Goal: Information Seeking & Learning: Learn about a topic

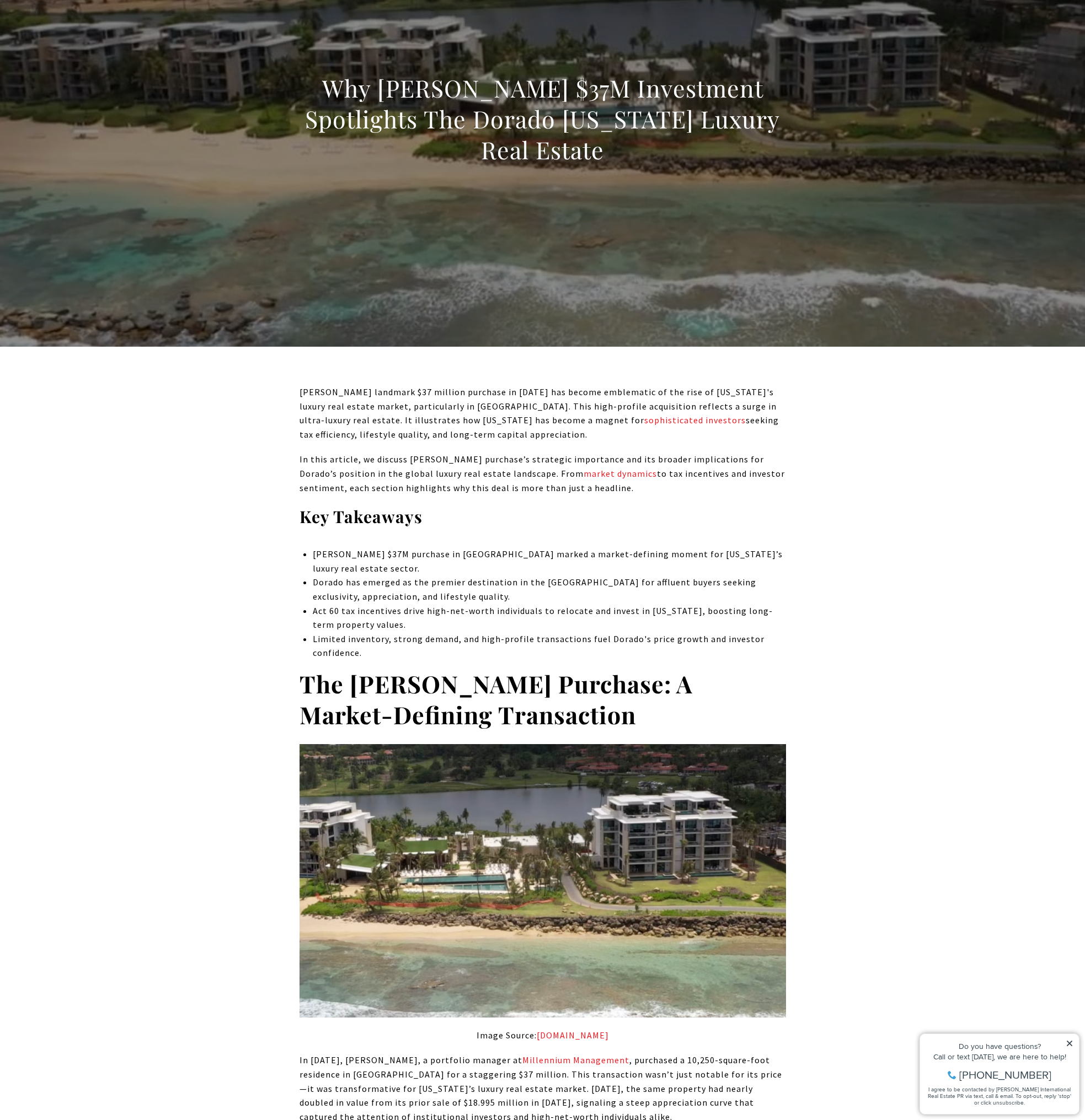
scroll to position [220, 0]
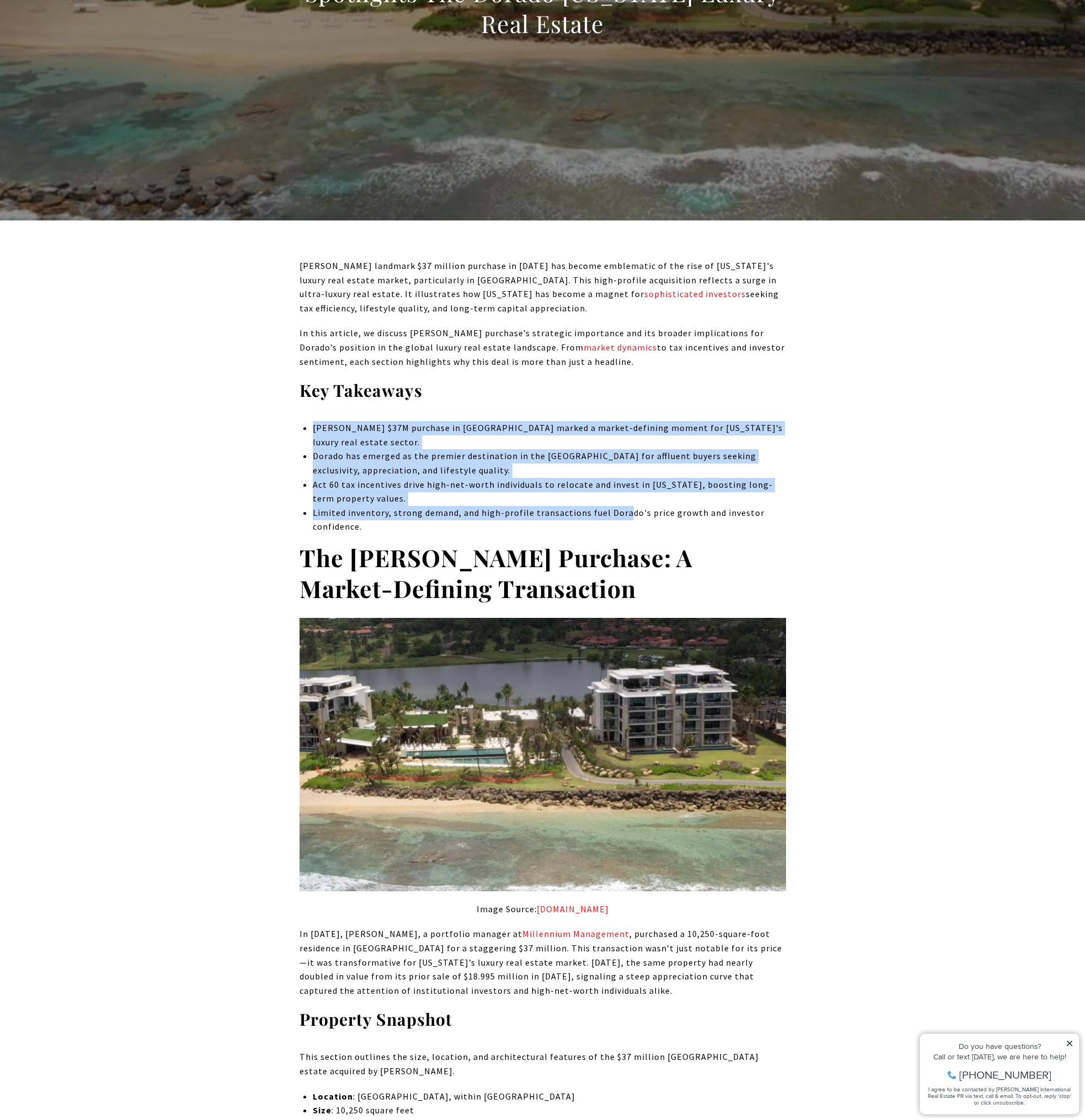
drag, startPoint x: 626, startPoint y: 507, endPoint x: 619, endPoint y: 410, distance: 97.3
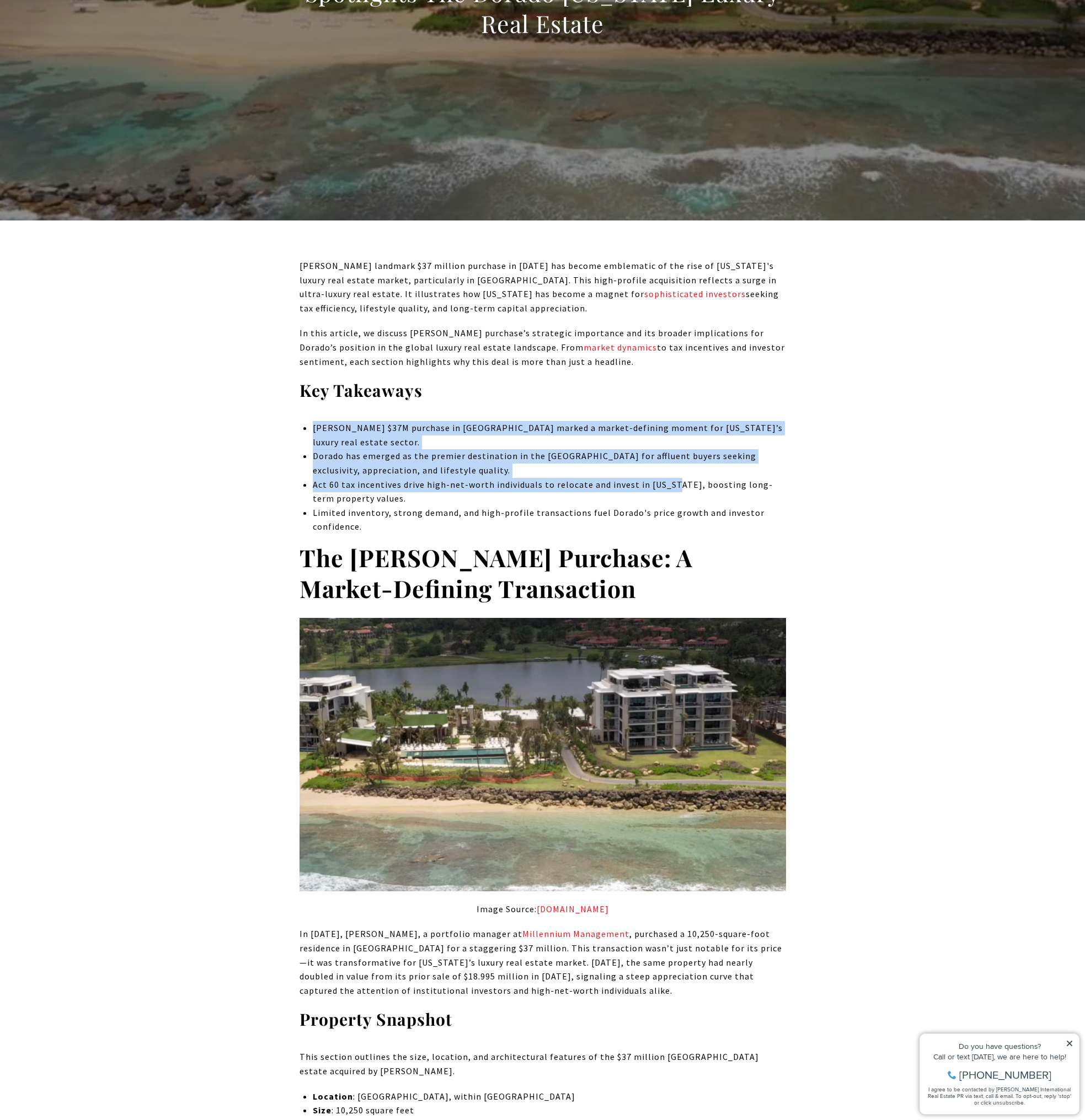
drag, startPoint x: 619, startPoint y: 410, endPoint x: 645, endPoint y: 486, distance: 80.3
click at [645, 486] on p "Act 60 tax incentives drive high-net-worth individuals to relocate and invest i…" at bounding box center [548, 491] width 473 height 28
drag, startPoint x: 623, startPoint y: 524, endPoint x: 592, endPoint y: 410, distance: 118.1
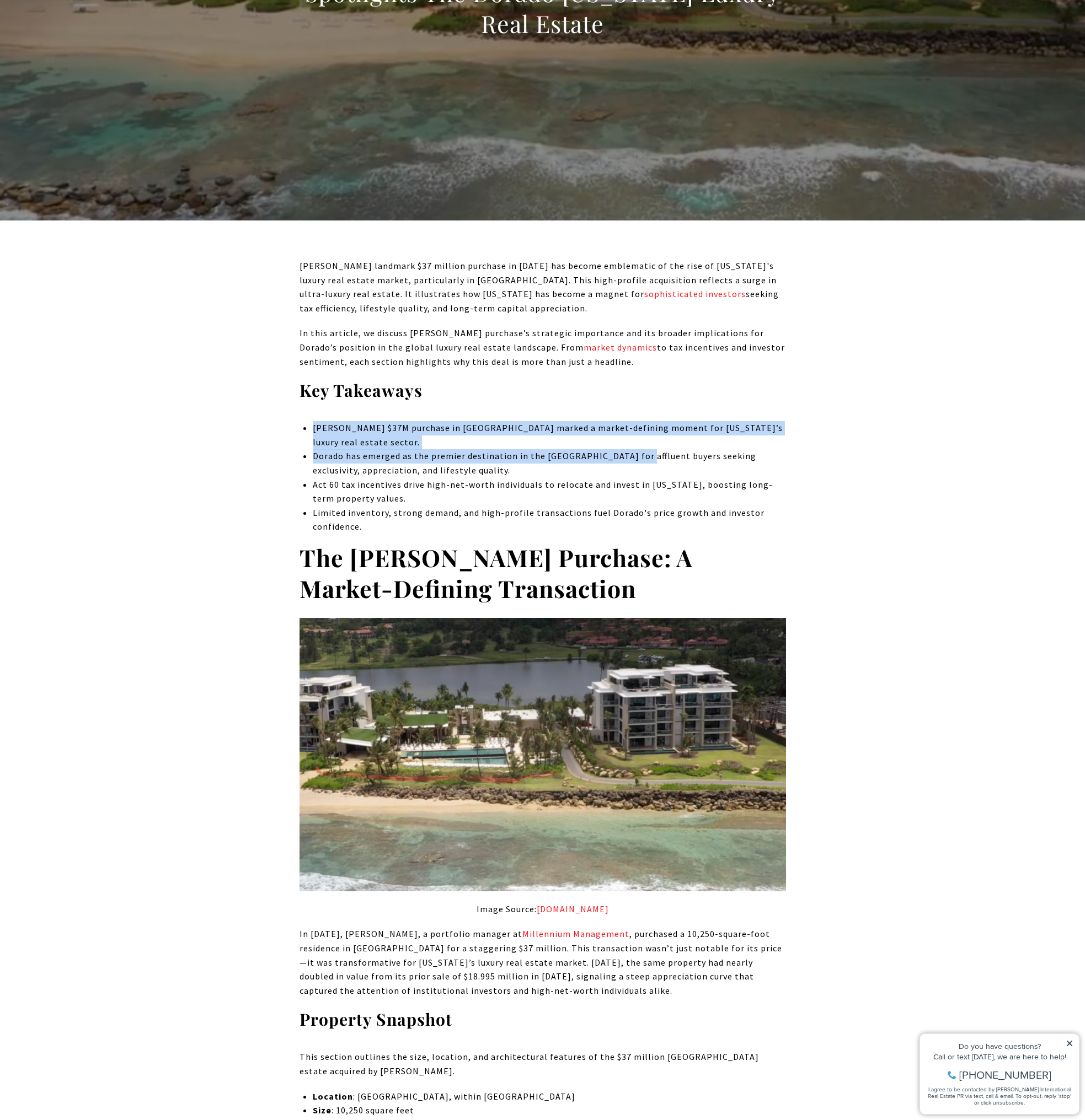
drag, startPoint x: 592, startPoint y: 410, endPoint x: 609, endPoint y: 463, distance: 55.7
click at [609, 463] on p "Dorado has emerged as the premier destination in the [GEOGRAPHIC_DATA] for affl…" at bounding box center [548, 463] width 473 height 28
drag, startPoint x: 471, startPoint y: 477, endPoint x: 436, endPoint y: 397, distance: 87.3
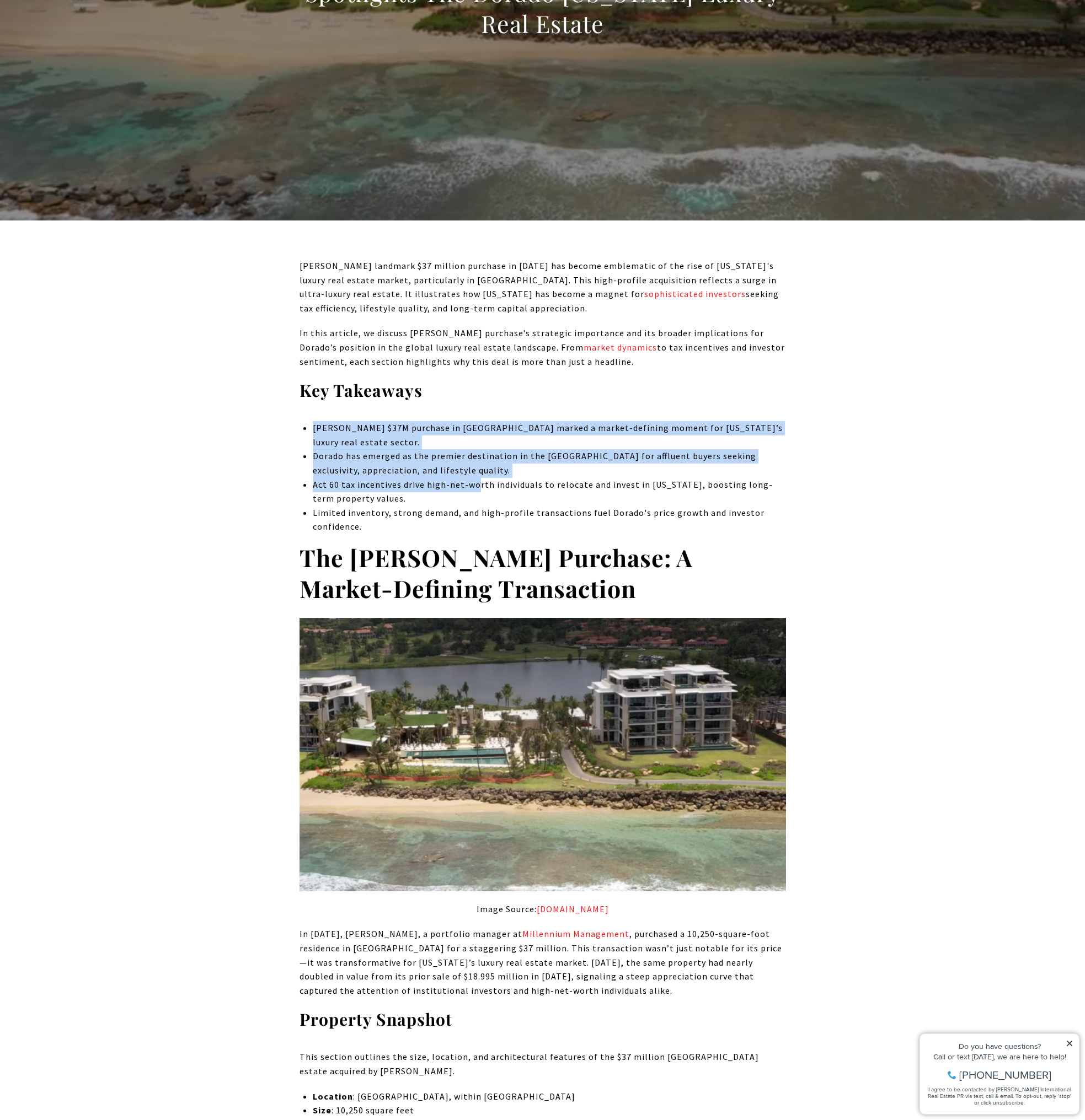
click at [436, 397] on h3 "Key Takeaways" at bounding box center [542, 390] width 486 height 21
drag, startPoint x: 448, startPoint y: 414, endPoint x: 463, endPoint y: 473, distance: 60.9
click at [463, 473] on p "Dorado has emerged as the premier destination in the [GEOGRAPHIC_DATA] for affl…" at bounding box center [548, 463] width 473 height 28
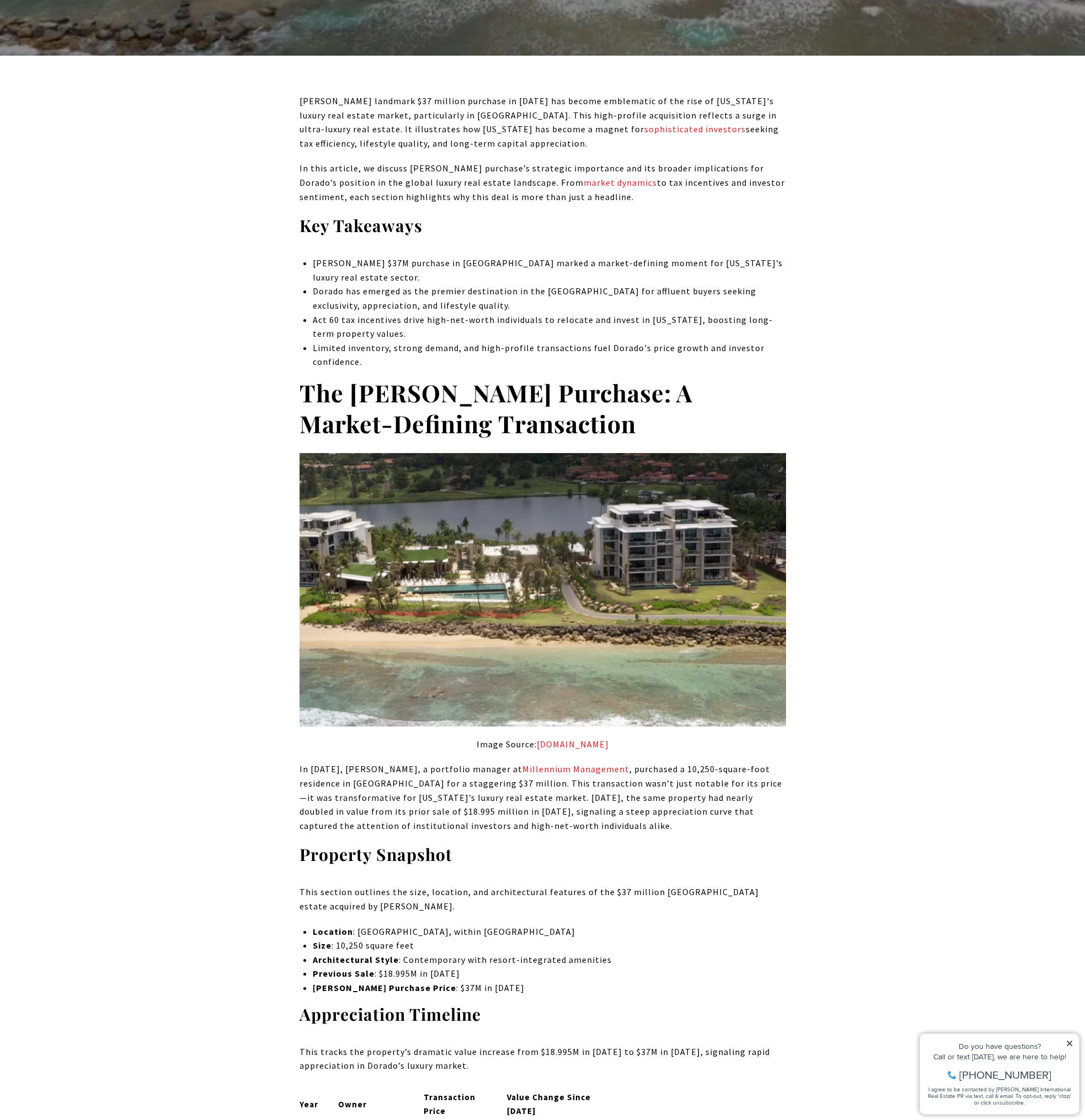
scroll to position [386, 0]
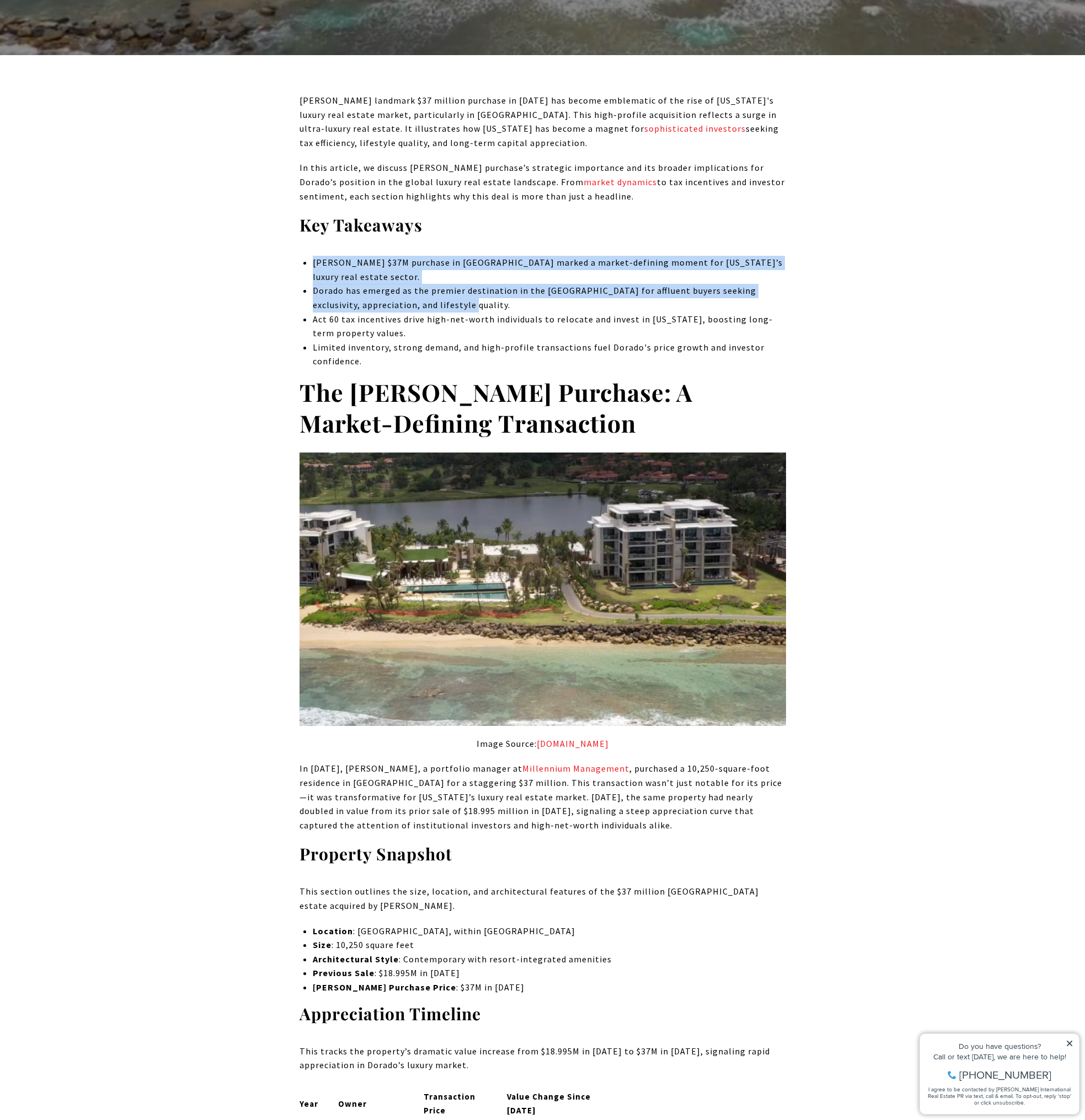
drag, startPoint x: 475, startPoint y: 303, endPoint x: 484, endPoint y: 247, distance: 56.7
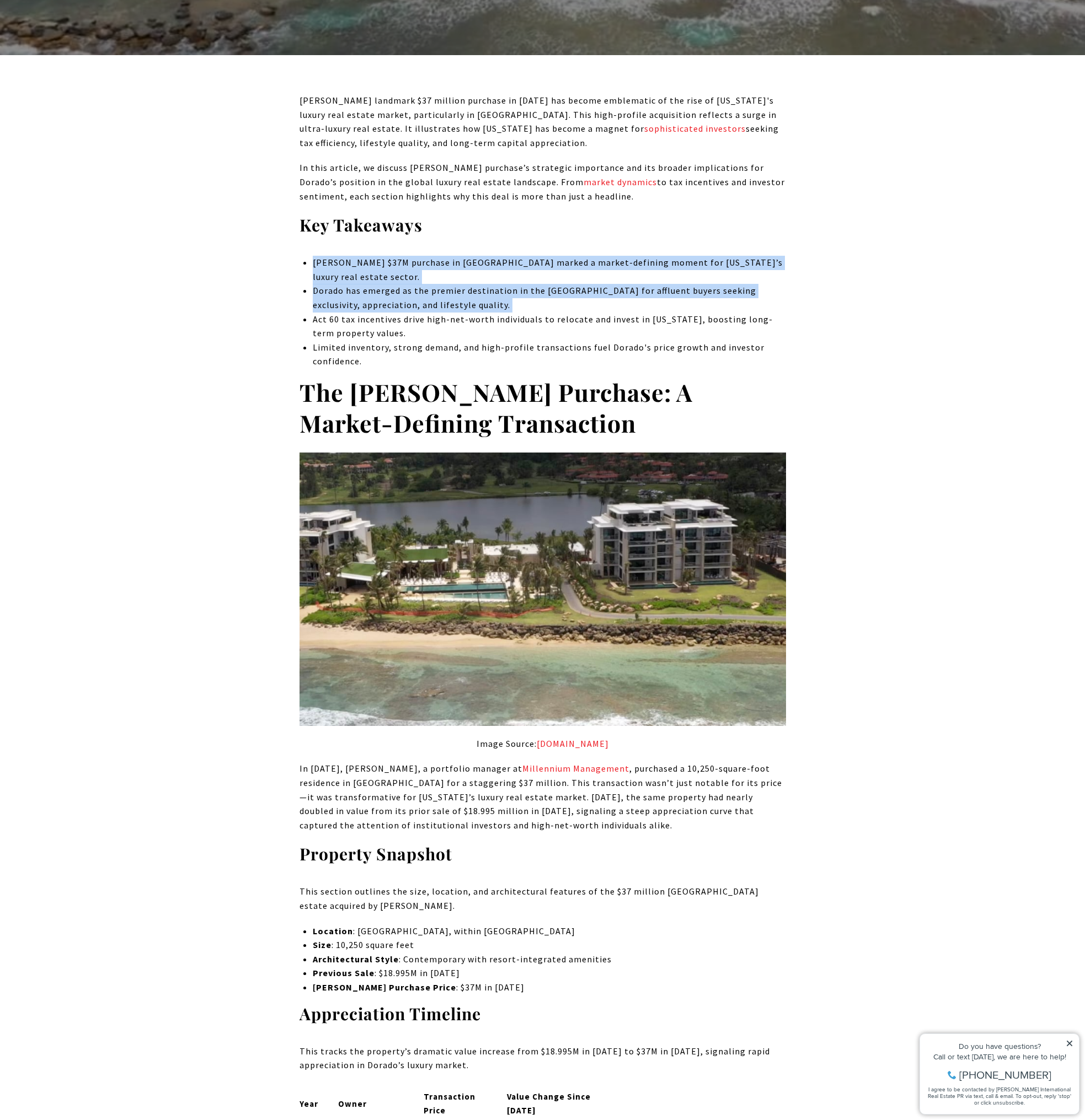
drag, startPoint x: 484, startPoint y: 246, endPoint x: 476, endPoint y: 307, distance: 61.5
drag, startPoint x: 467, startPoint y: 333, endPoint x: 470, endPoint y: 301, distance: 32.1
click at [470, 301] on ul "[PERSON_NAME] $37M purchase in [GEOGRAPHIC_DATA] marked a market-defining momen…" at bounding box center [548, 312] width 473 height 113
click at [470, 301] on p "Dorado has emerged as the premier destination in the [GEOGRAPHIC_DATA] for affl…" at bounding box center [548, 297] width 473 height 28
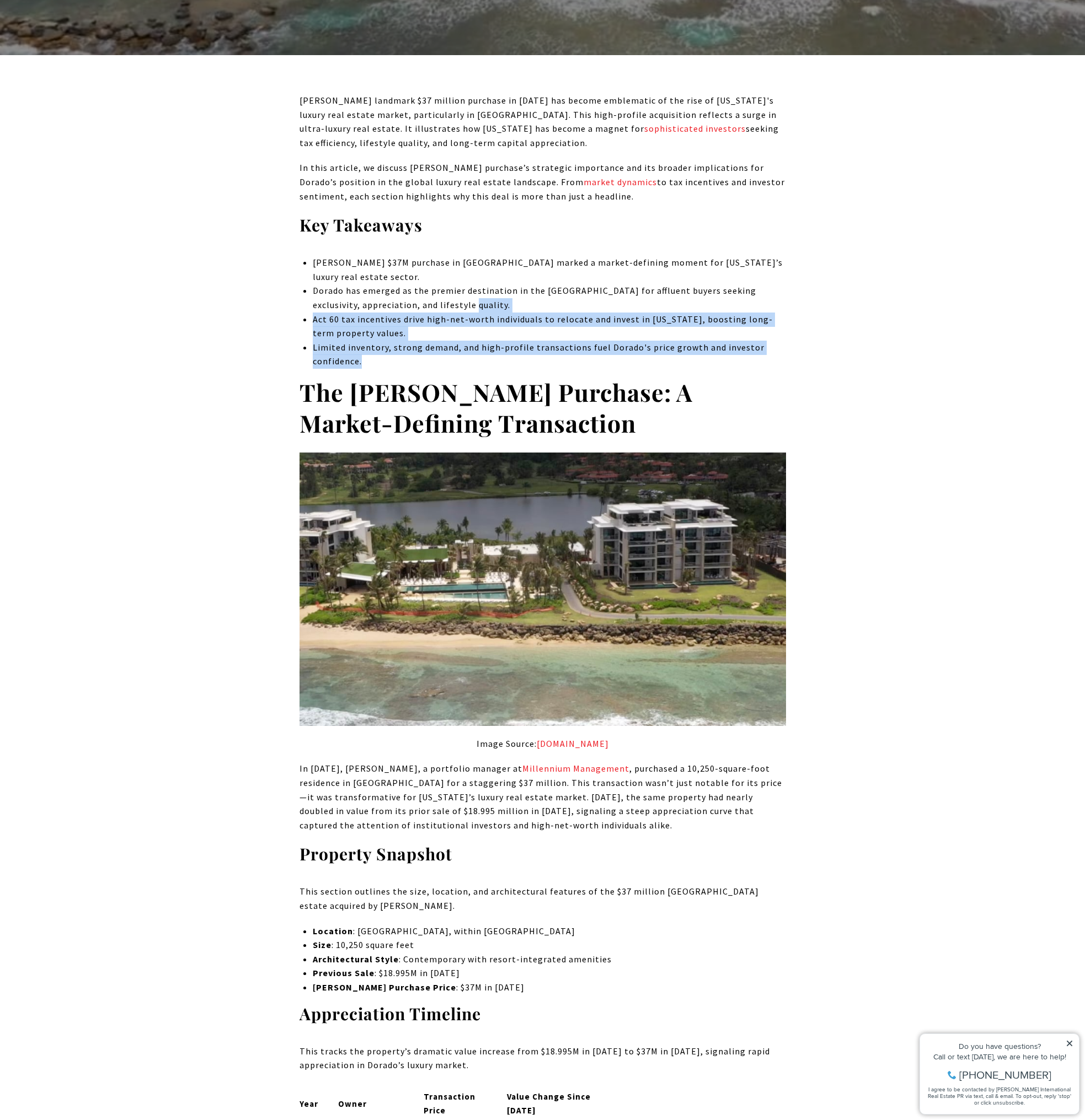
drag, startPoint x: 470, startPoint y: 301, endPoint x: 466, endPoint y: 357, distance: 56.1
click at [466, 357] on ul "[PERSON_NAME] $37M purchase in [GEOGRAPHIC_DATA] marked a market-defining momen…" at bounding box center [548, 312] width 473 height 113
click at [466, 357] on p "Limited inventory, strong demand, and high-profile transactions fuel Dorado's p…" at bounding box center [548, 354] width 473 height 28
drag, startPoint x: 466, startPoint y: 357, endPoint x: 498, endPoint y: 307, distance: 59.4
click at [498, 307] on ul "[PERSON_NAME] $37M purchase in [GEOGRAPHIC_DATA] marked a market-defining momen…" at bounding box center [548, 312] width 473 height 113
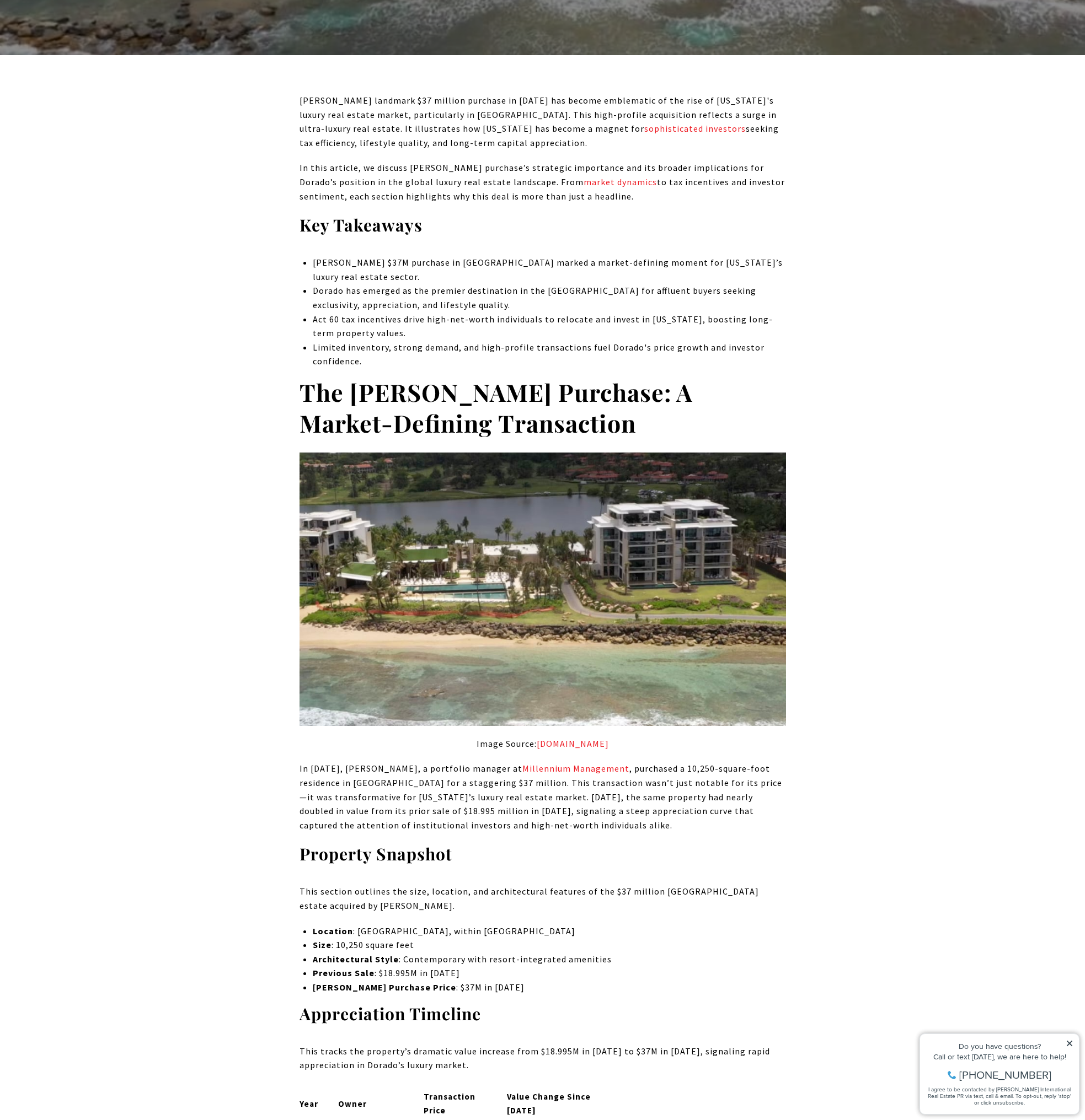
click at [504, 291] on p "Dorado has emerged as the premier destination in the [GEOGRAPHIC_DATA] for affl…" at bounding box center [548, 297] width 473 height 28
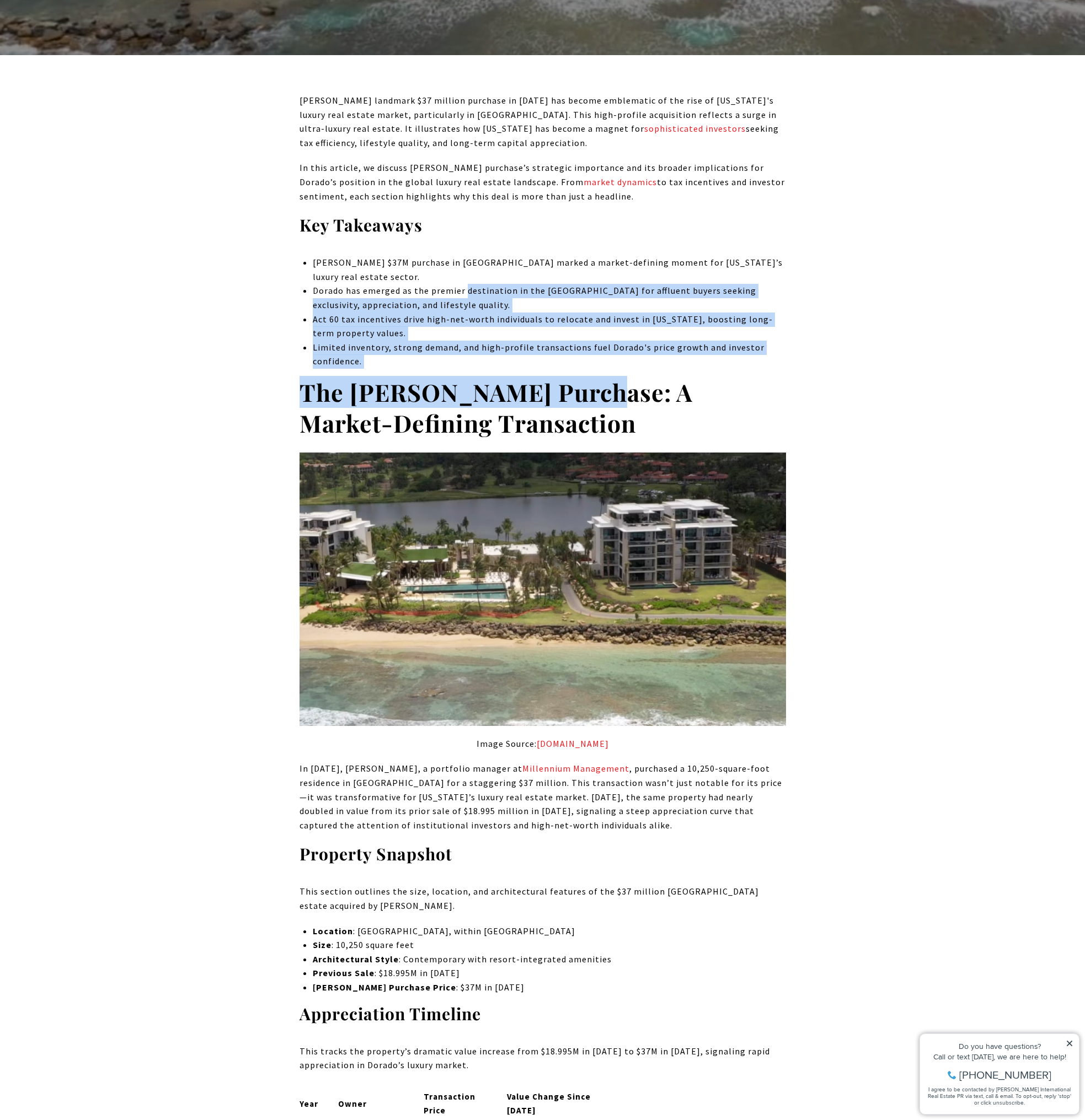
drag, startPoint x: 504, startPoint y: 291, endPoint x: 508, endPoint y: 375, distance: 84.1
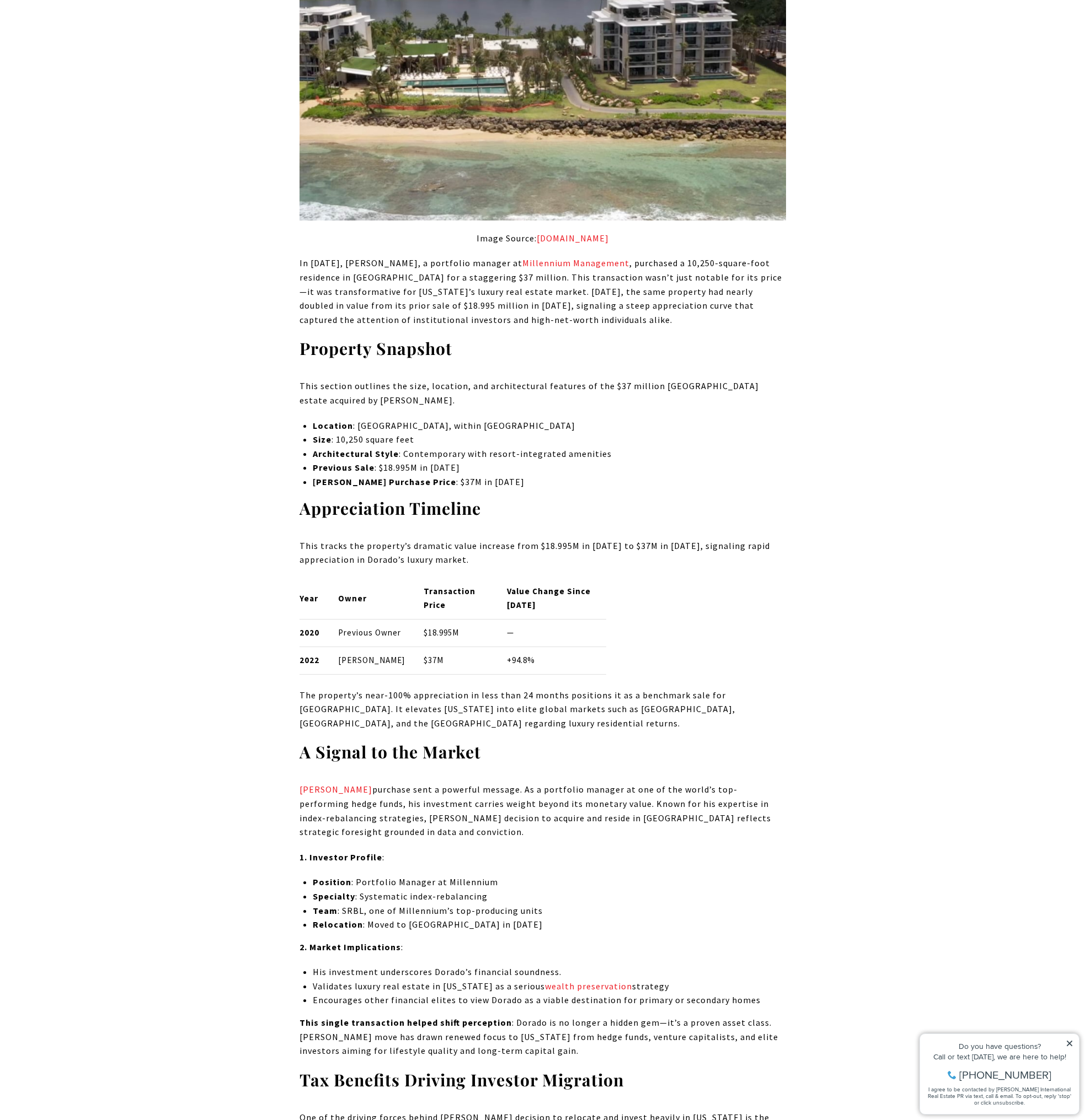
scroll to position [937, 0]
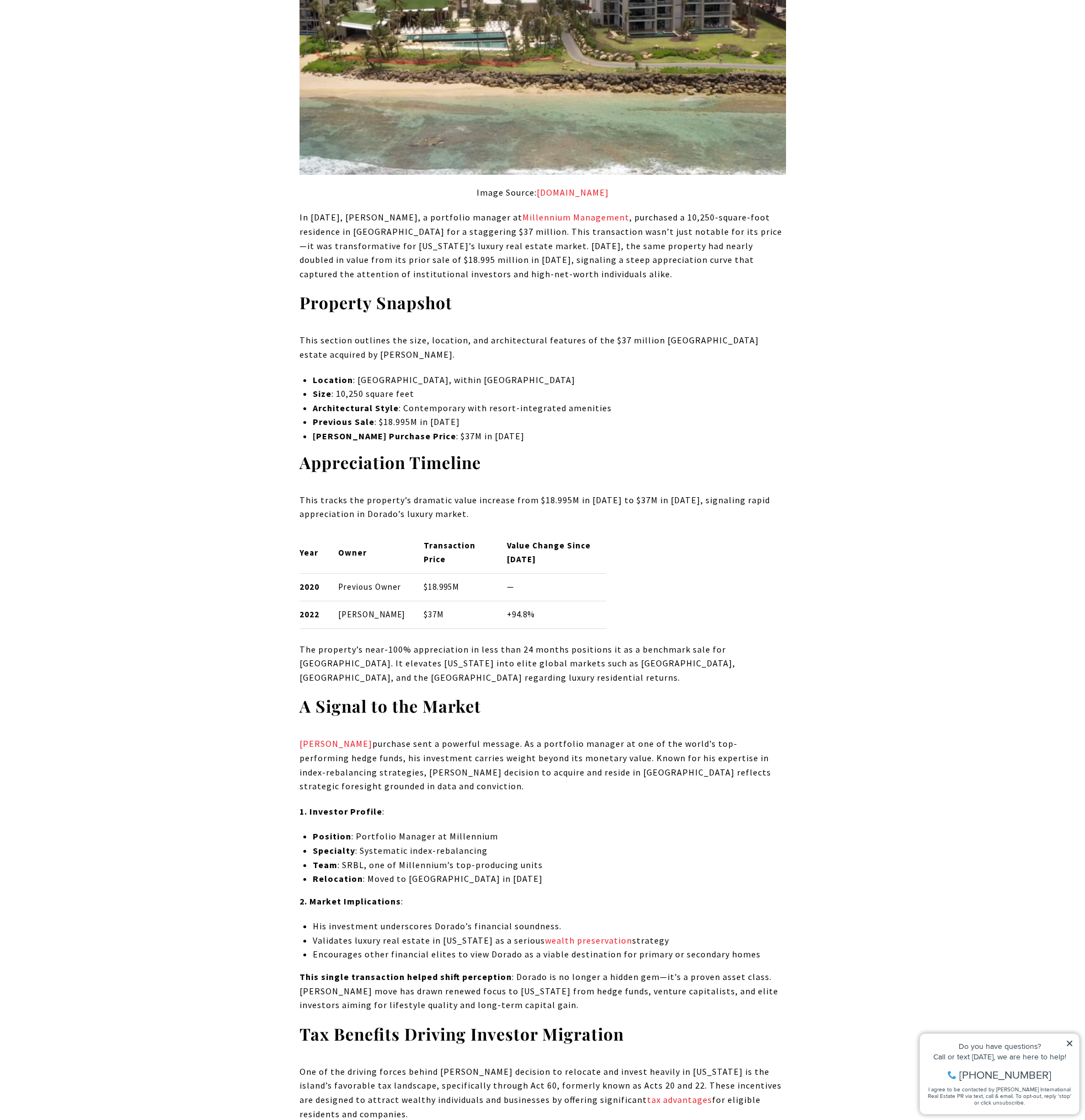
drag, startPoint x: 578, startPoint y: 398, endPoint x: 559, endPoint y: 355, distance: 47.0
click at [559, 355] on p "This section outlines the size, location, and architectural features of the $37…" at bounding box center [542, 347] width 486 height 28
drag, startPoint x: 559, startPoint y: 355, endPoint x: 580, endPoint y: 449, distance: 96.3
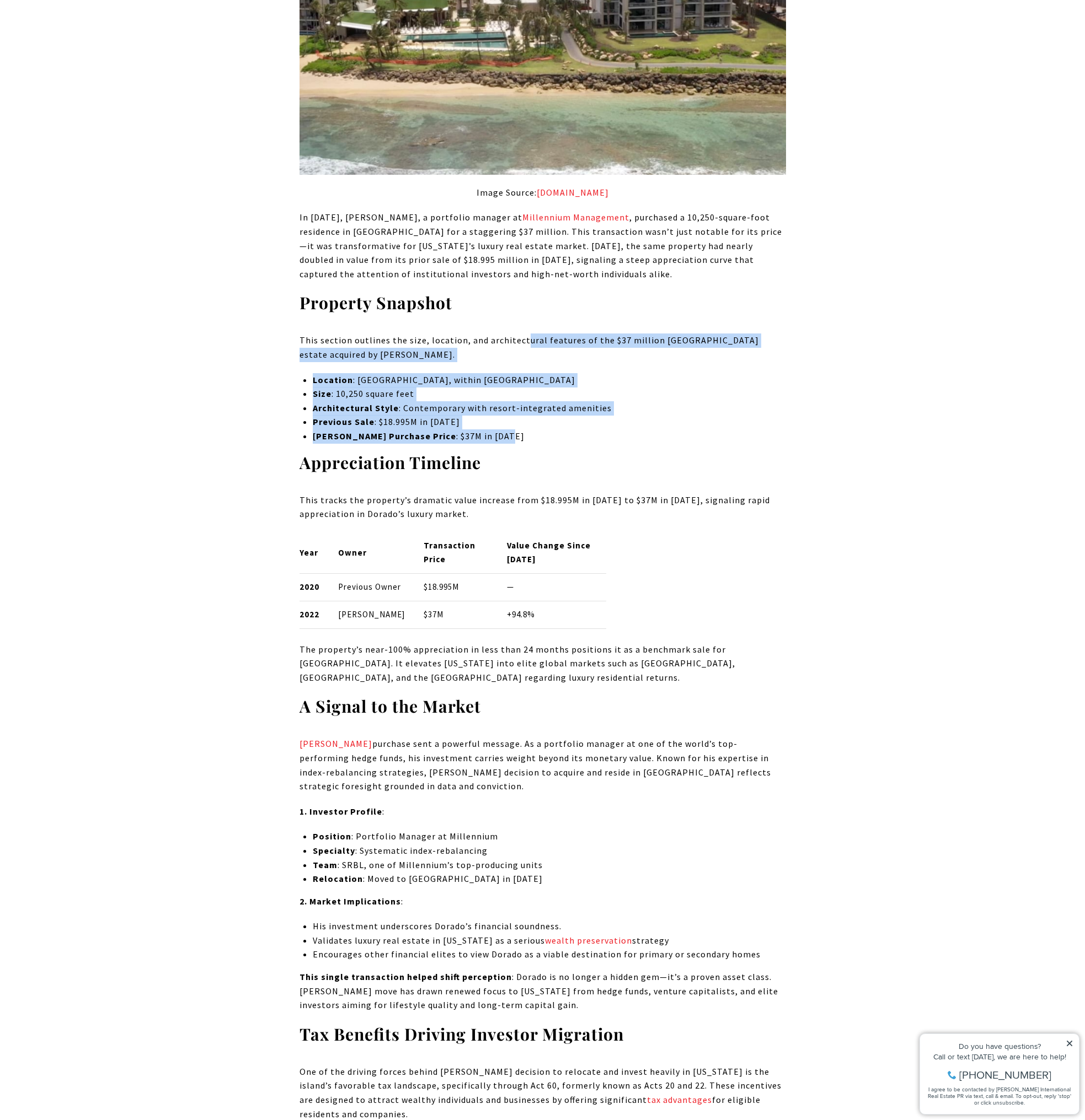
drag, startPoint x: 559, startPoint y: 431, endPoint x: 522, endPoint y: 343, distance: 95.5
click at [522, 343] on p "This section outlines the size, location, and architectural features of the $37…" at bounding box center [542, 347] width 486 height 28
drag, startPoint x: 522, startPoint y: 357, endPoint x: 524, endPoint y: 422, distance: 65.0
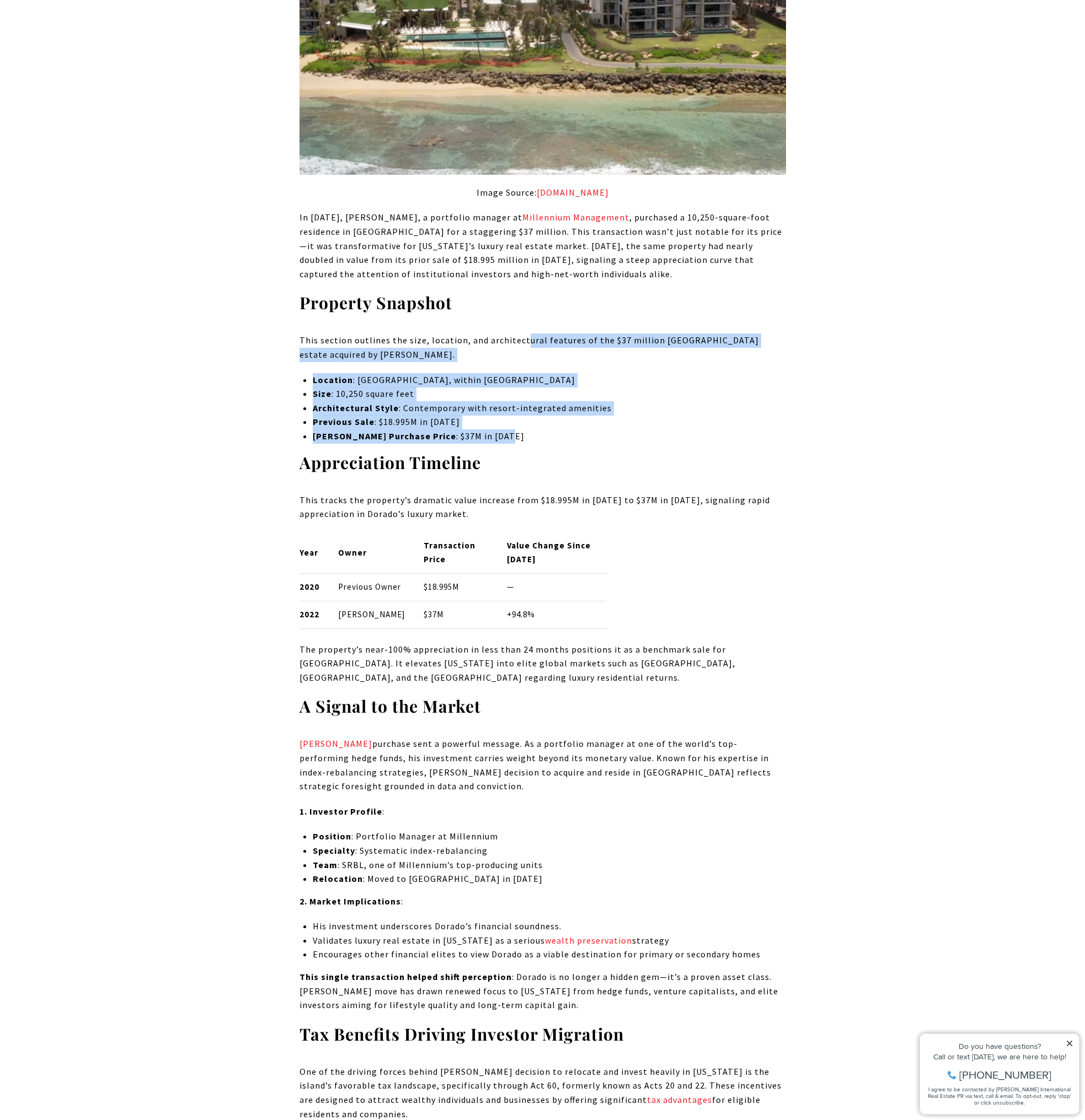
click at [524, 422] on p "Previous Sale : $18.995M in [DATE]" at bounding box center [548, 422] width 473 height 14
drag, startPoint x: 522, startPoint y: 431, endPoint x: 505, endPoint y: 352, distance: 80.8
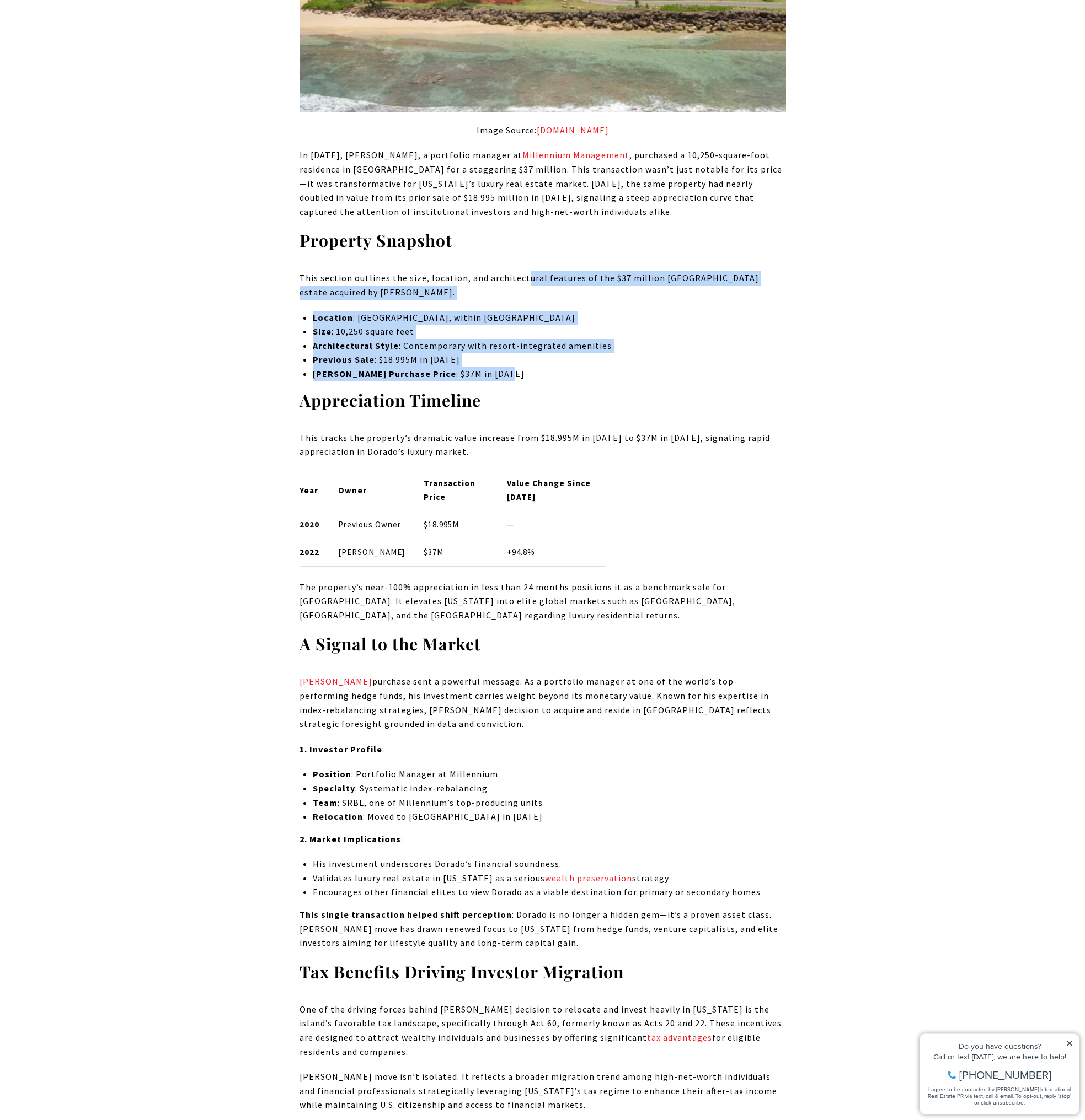
scroll to position [1213, 0]
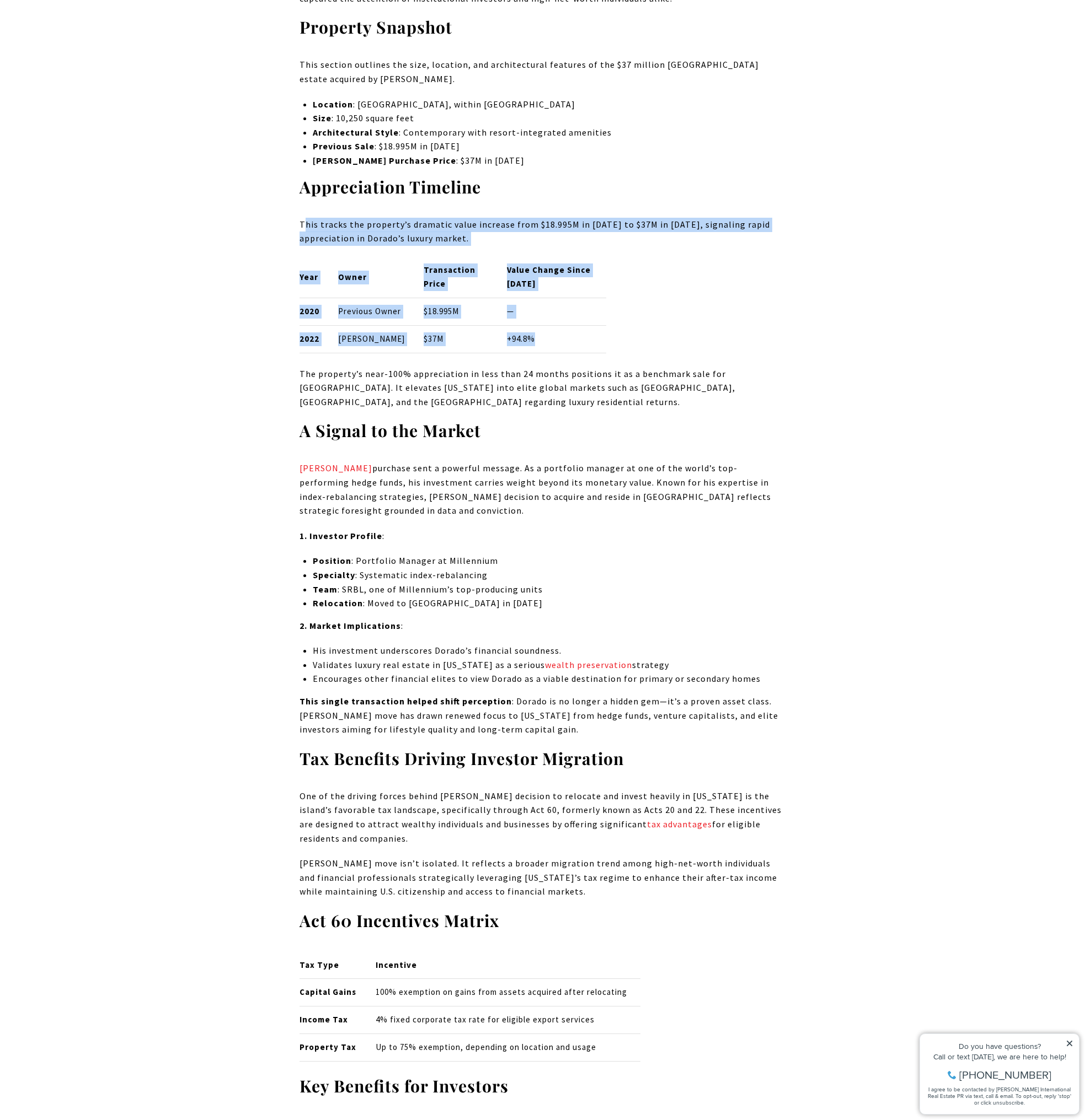
drag, startPoint x: 303, startPoint y: 210, endPoint x: 607, endPoint y: 401, distance: 359.0
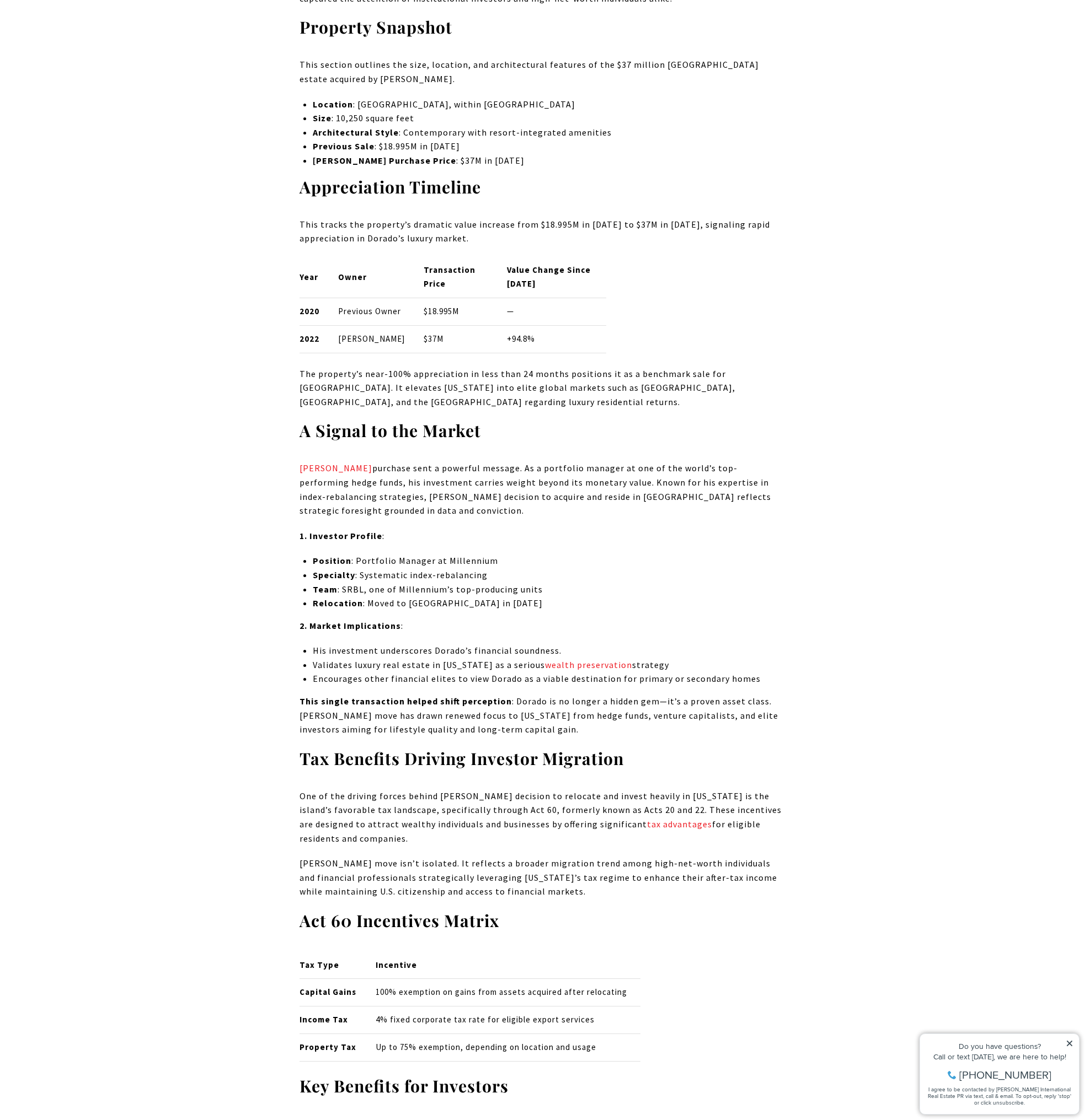
click at [611, 403] on p "The property’s near-100% appreciation in less than 24 months positions it as a …" at bounding box center [542, 388] width 486 height 42
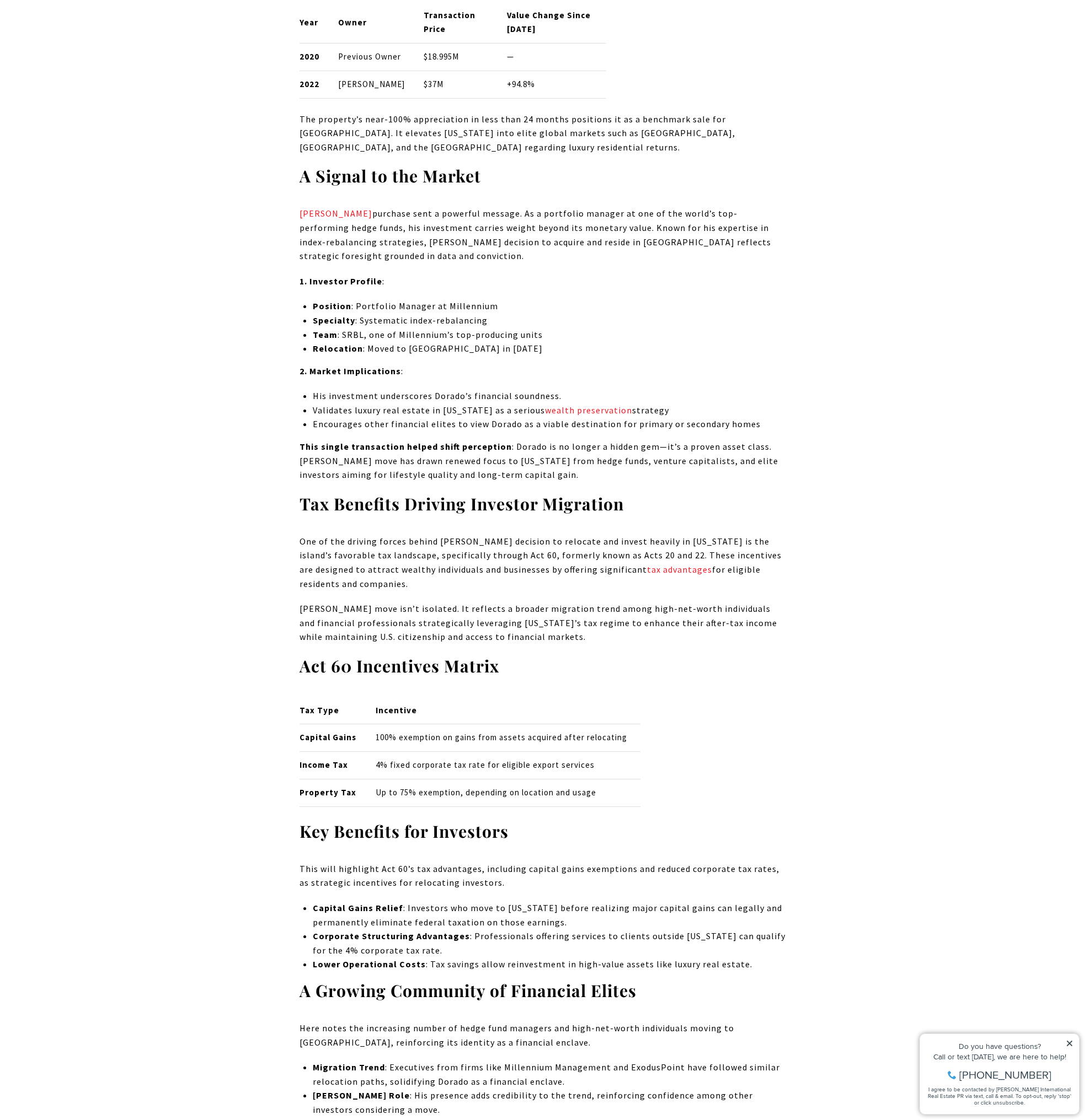
scroll to position [1543, 0]
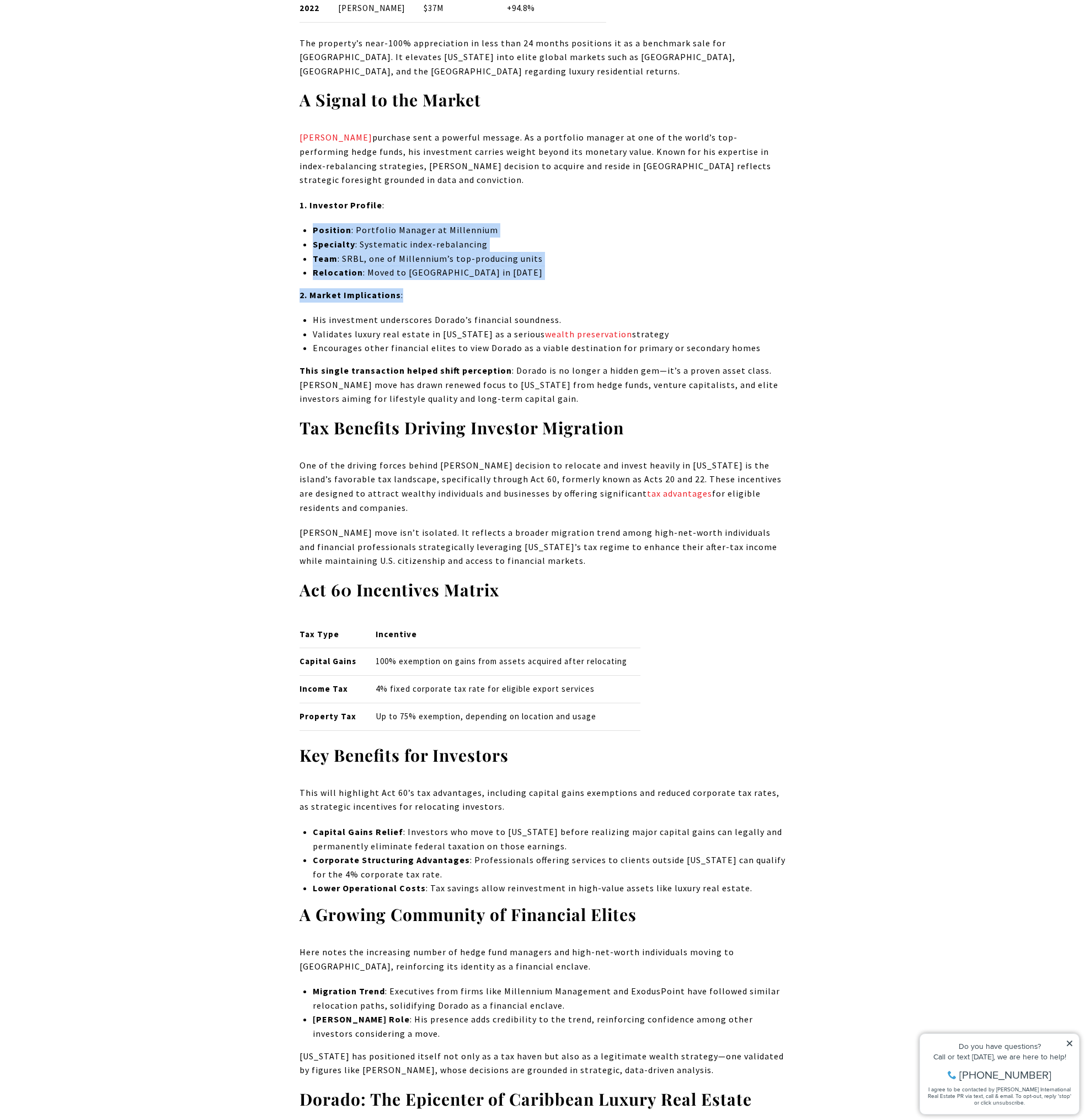
drag, startPoint x: 502, startPoint y: 239, endPoint x: 546, endPoint y: 312, distance: 85.2
drag, startPoint x: 550, startPoint y: 306, endPoint x: 530, endPoint y: 235, distance: 73.8
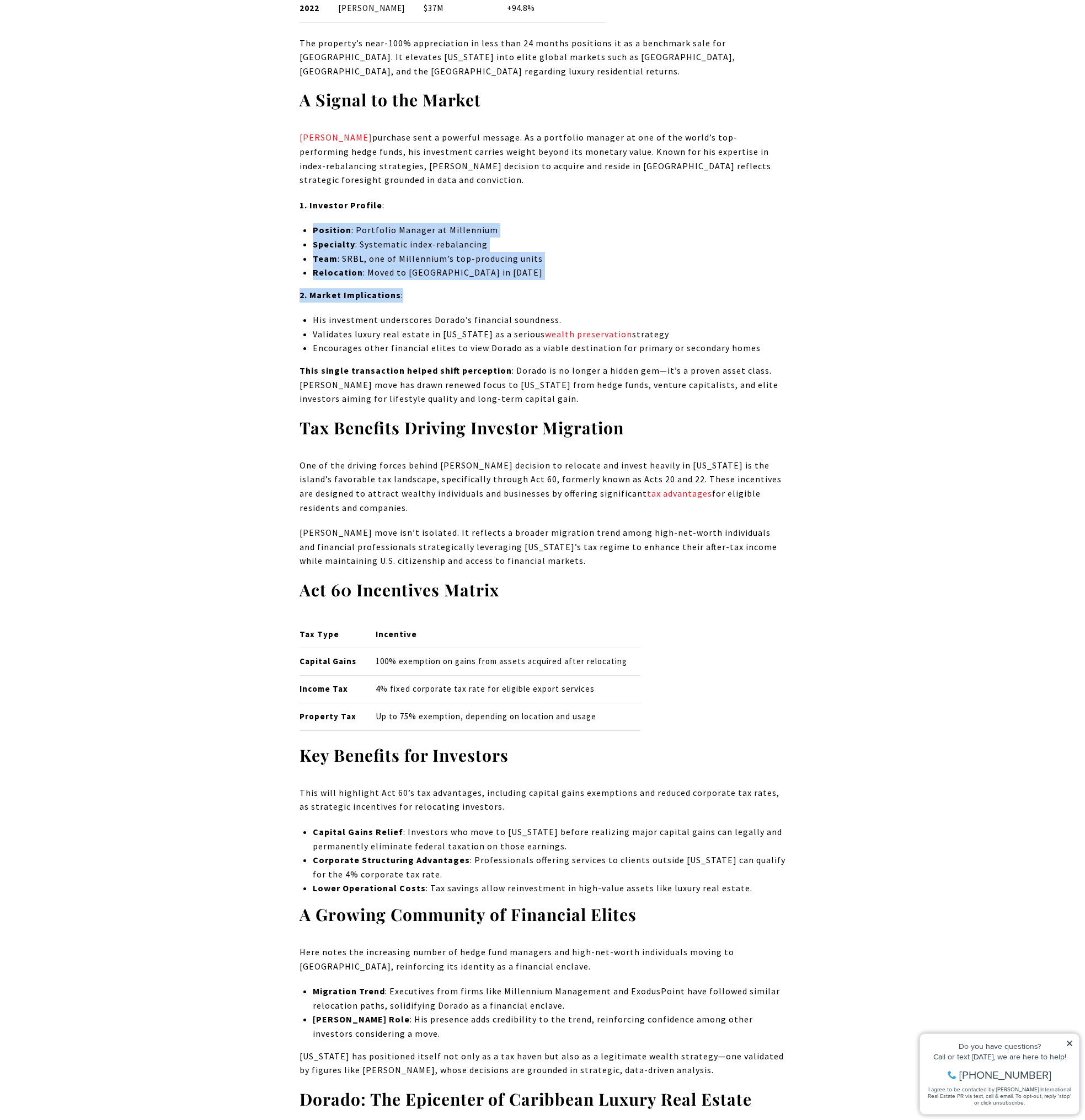
click at [530, 213] on p "1. Investor Profile :" at bounding box center [542, 205] width 486 height 14
drag, startPoint x: 530, startPoint y: 235, endPoint x: 550, endPoint y: 299, distance: 67.1
click at [550, 280] on li "Relocation : Moved to [GEOGRAPHIC_DATA] in [DATE]" at bounding box center [548, 272] width 473 height 14
